Goal: Find specific page/section: Find specific page/section

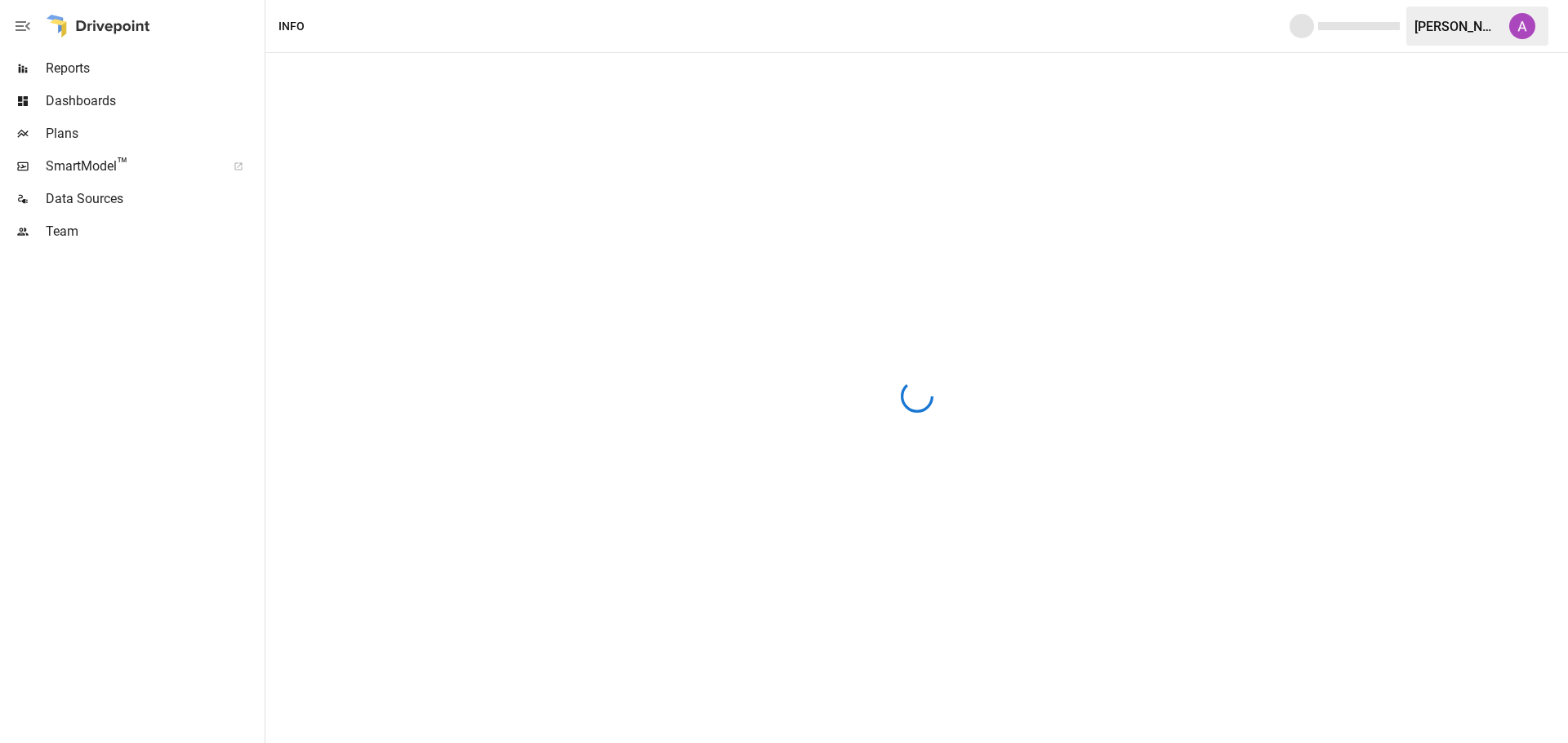
click at [92, 163] on span "SmartModel ™" at bounding box center [131, 166] width 170 height 20
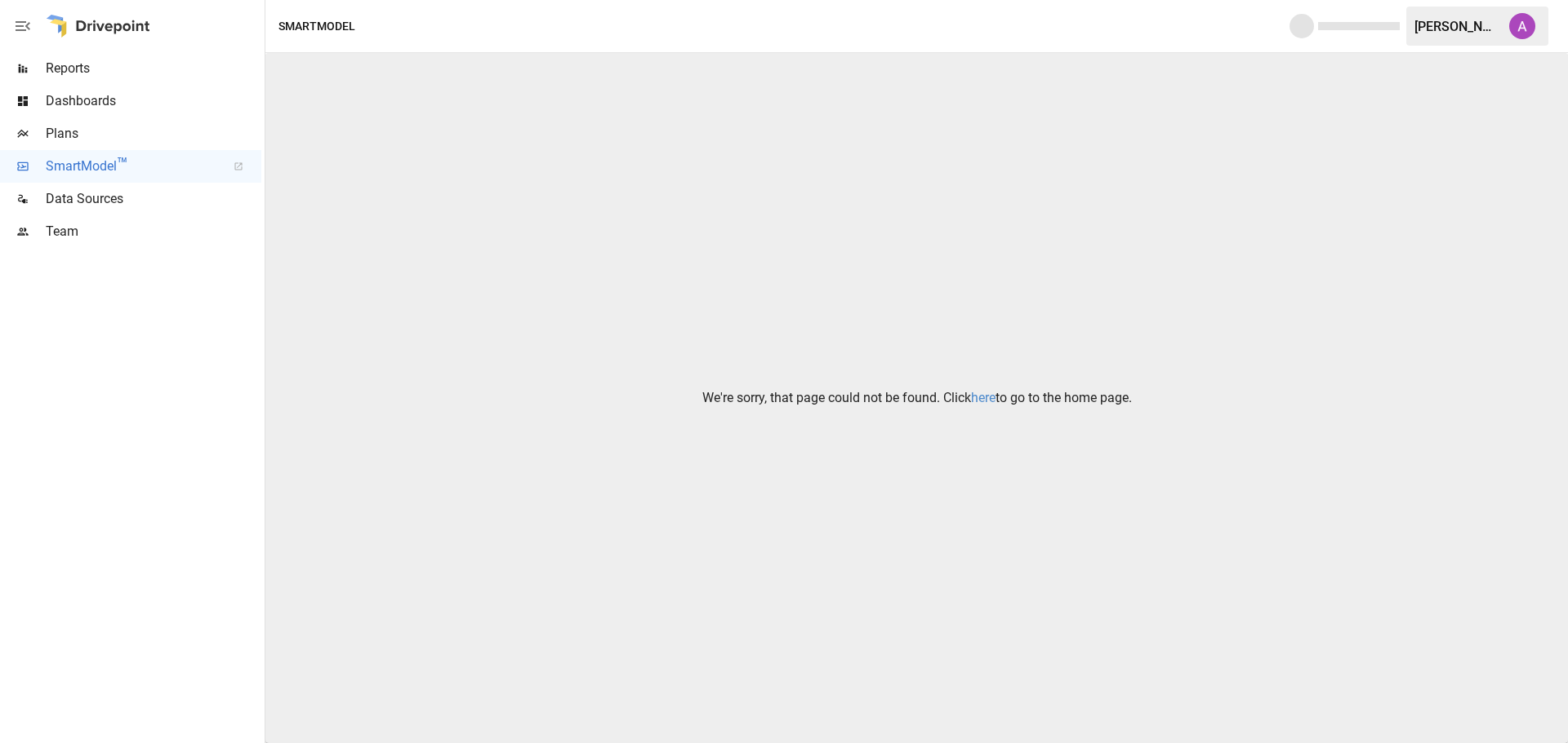
click at [990, 394] on link "here" at bounding box center [983, 397] width 24 height 16
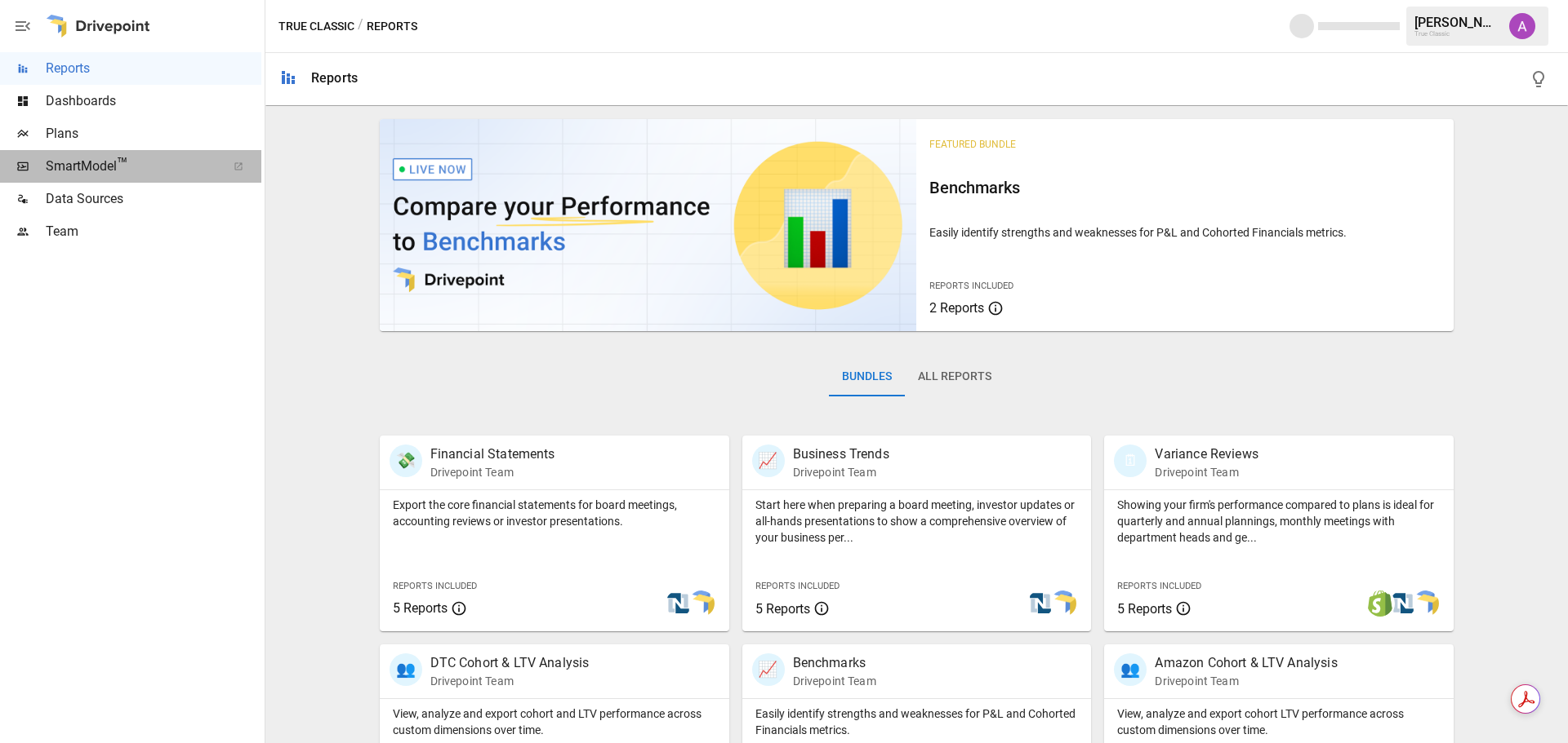
click at [115, 172] on span "SmartModel ™" at bounding box center [131, 166] width 170 height 20
